Goal: Information Seeking & Learning: Learn about a topic

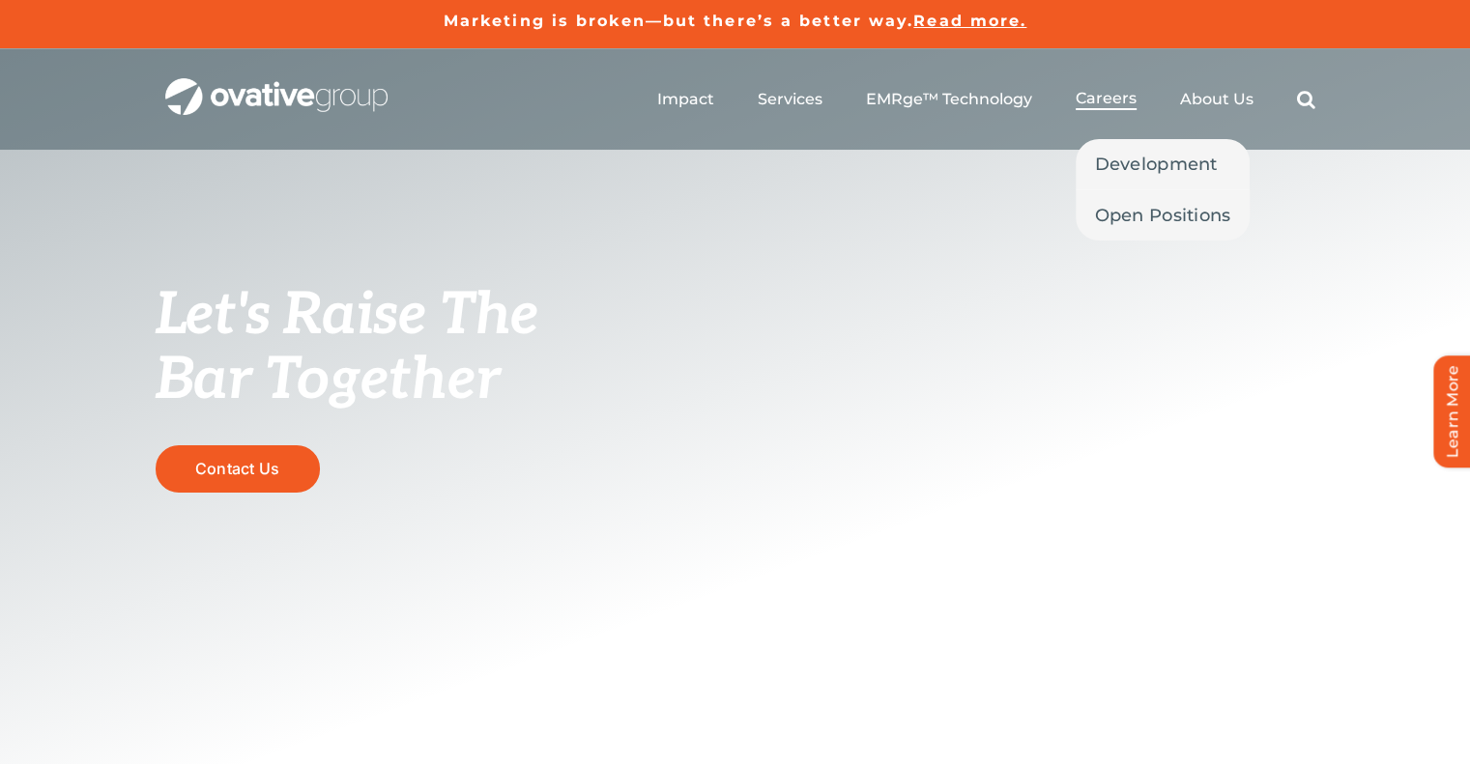
click at [1118, 103] on span "Careers" at bounding box center [1106, 98] width 61 height 19
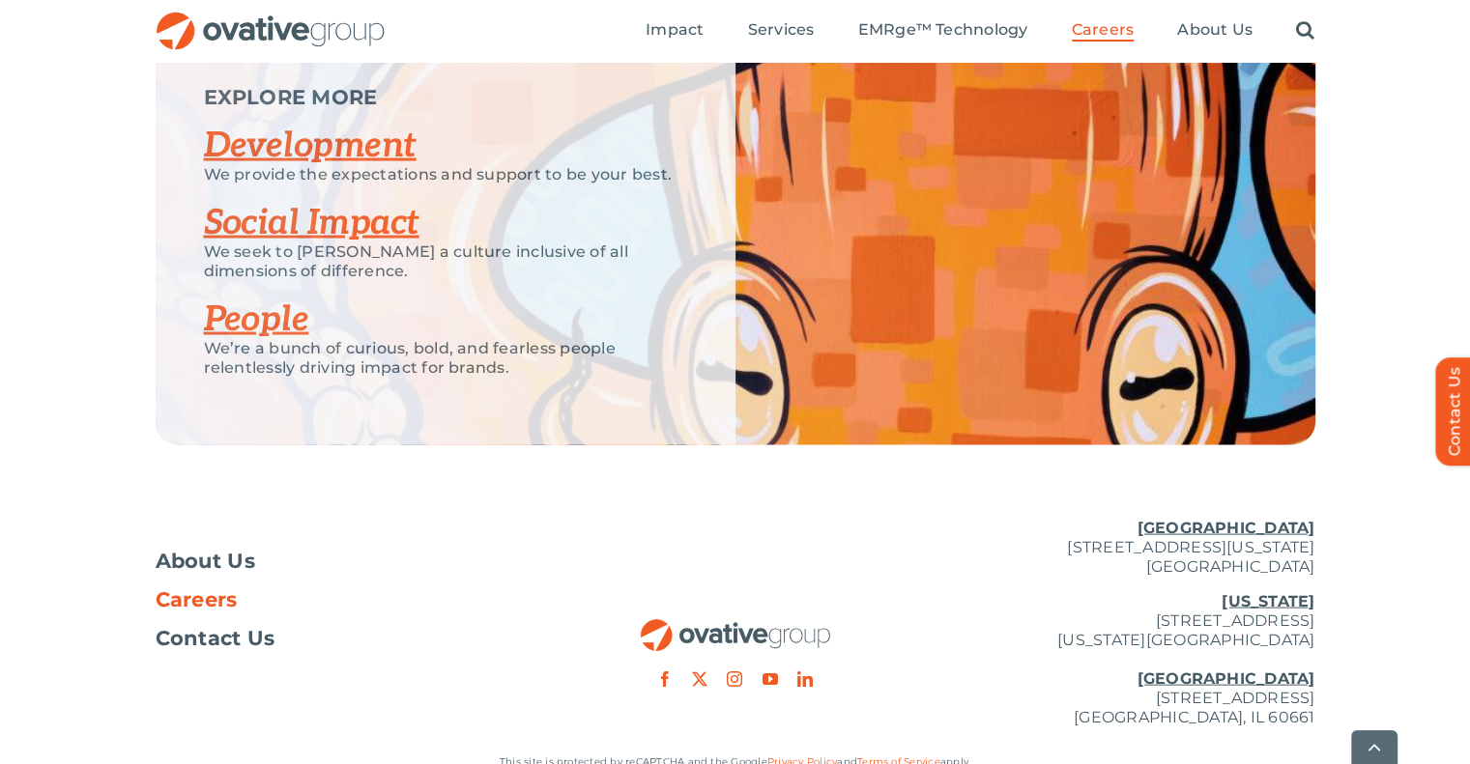
scroll to position [3836, 0]
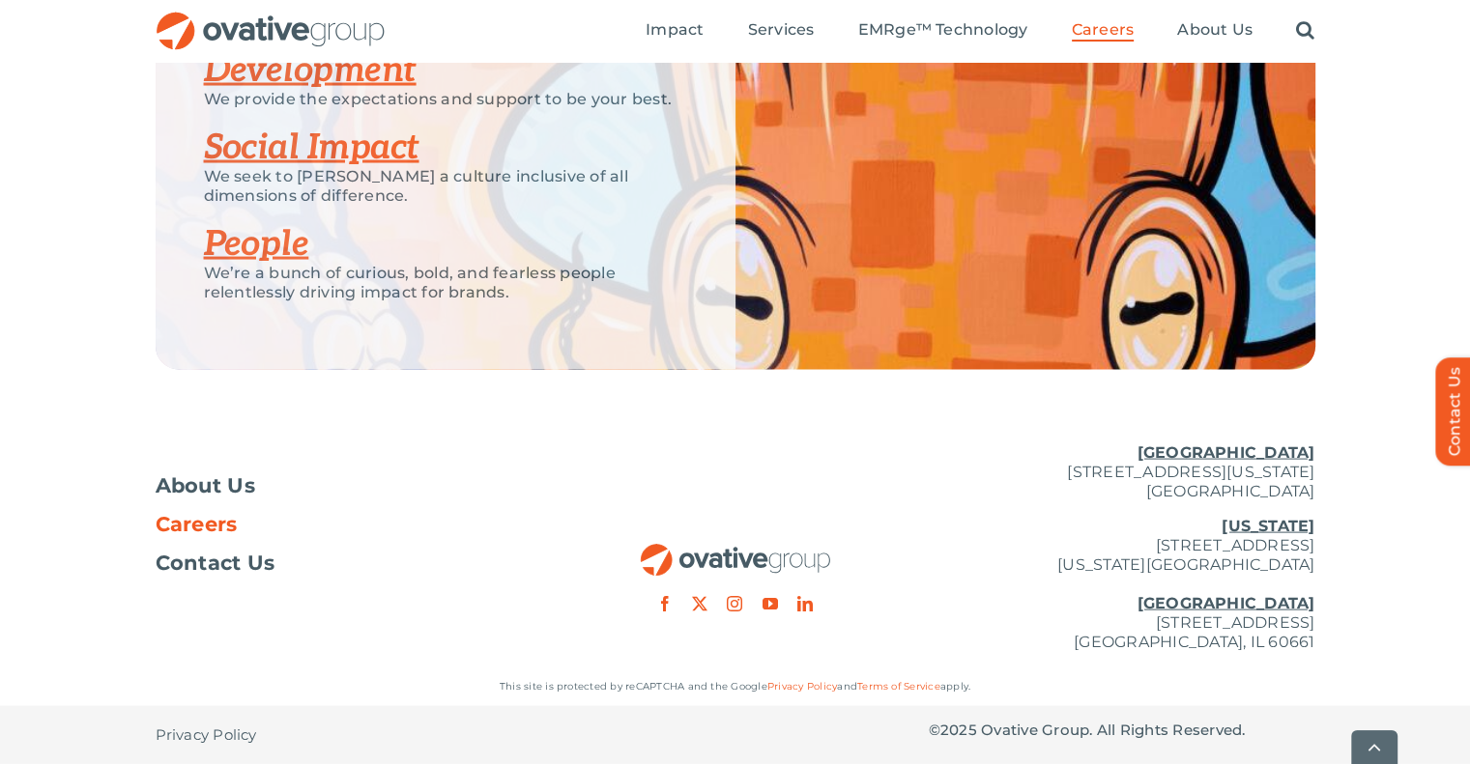
click at [212, 530] on span "Careers" at bounding box center [197, 524] width 82 height 19
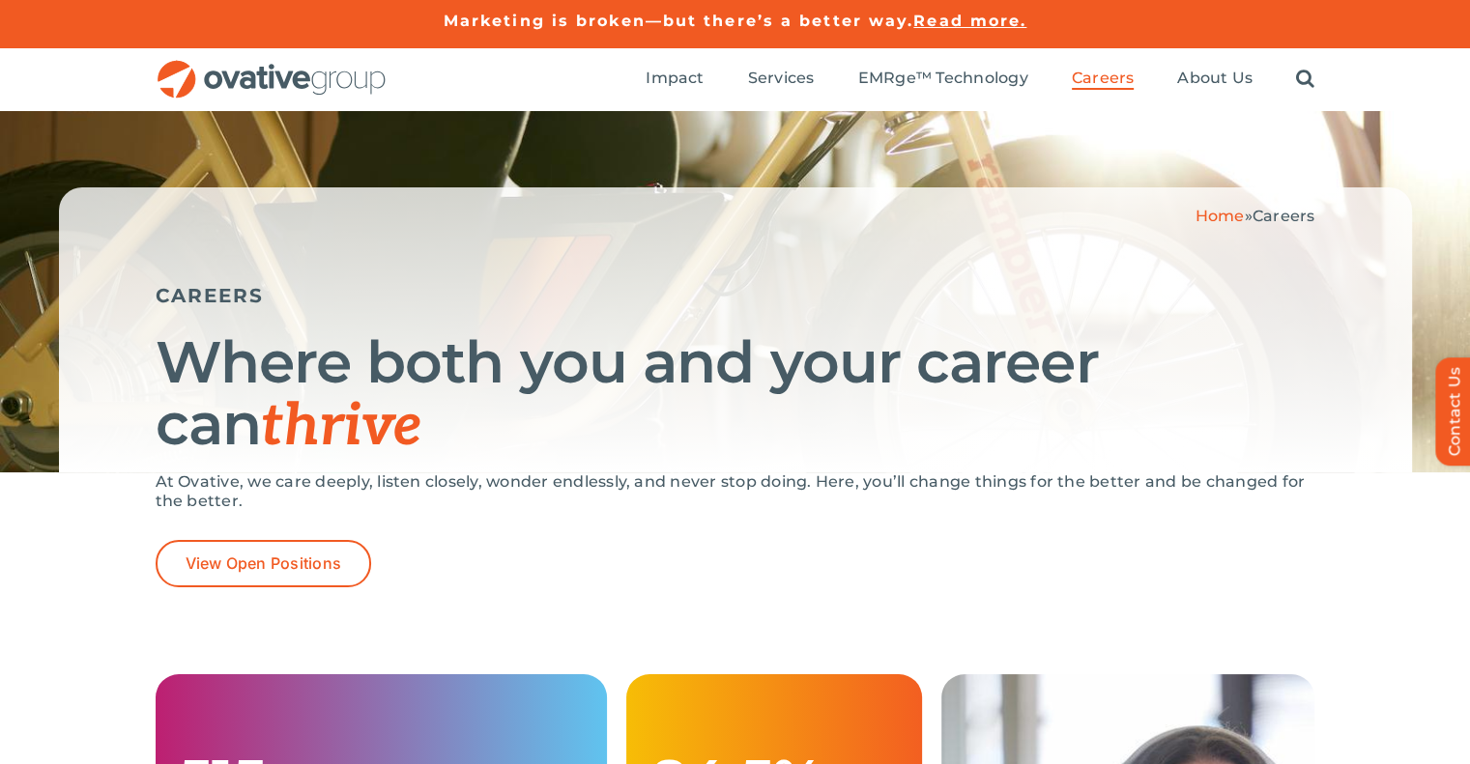
scroll to position [23, 0]
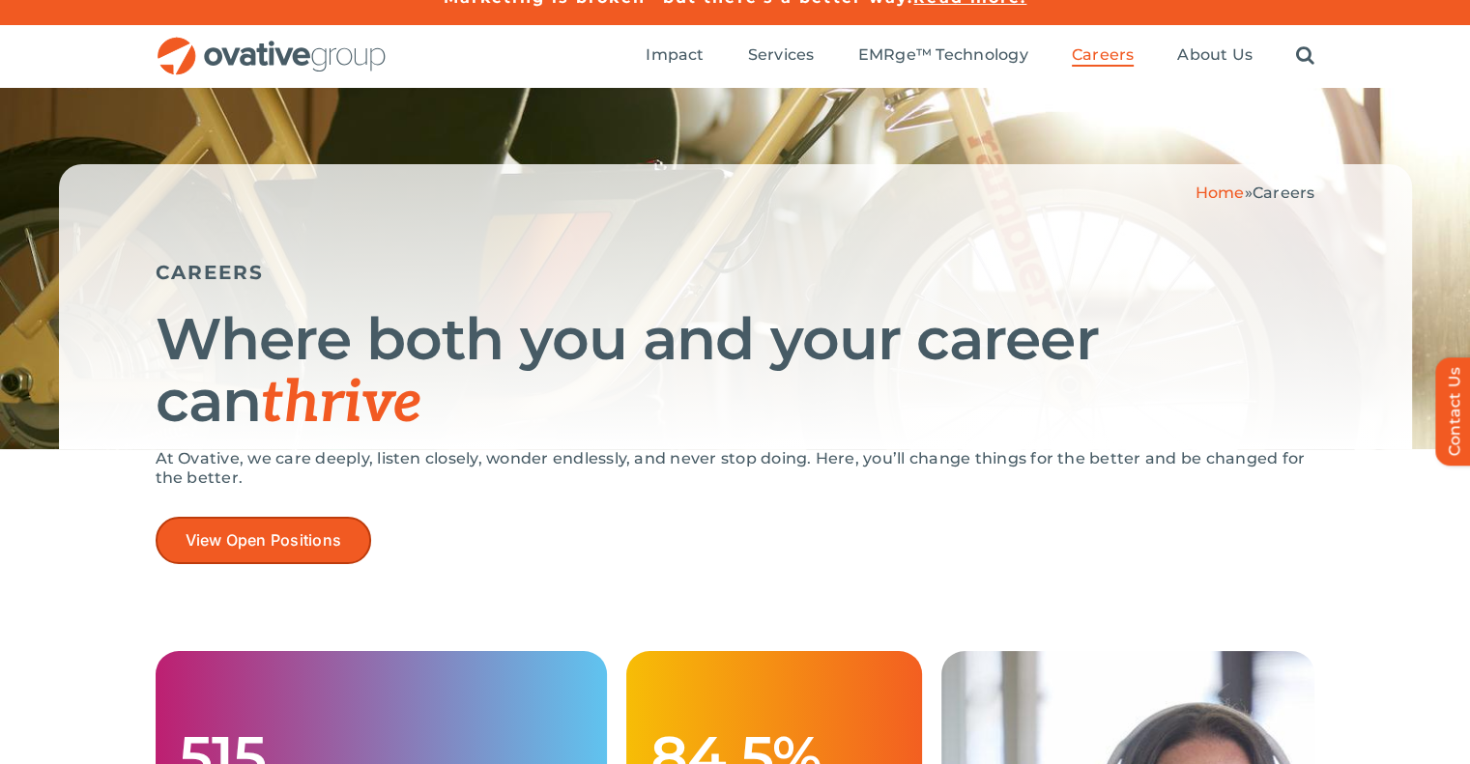
click at [251, 540] on span "View Open Positions" at bounding box center [264, 541] width 157 height 18
